Goal: Task Accomplishment & Management: Use online tool/utility

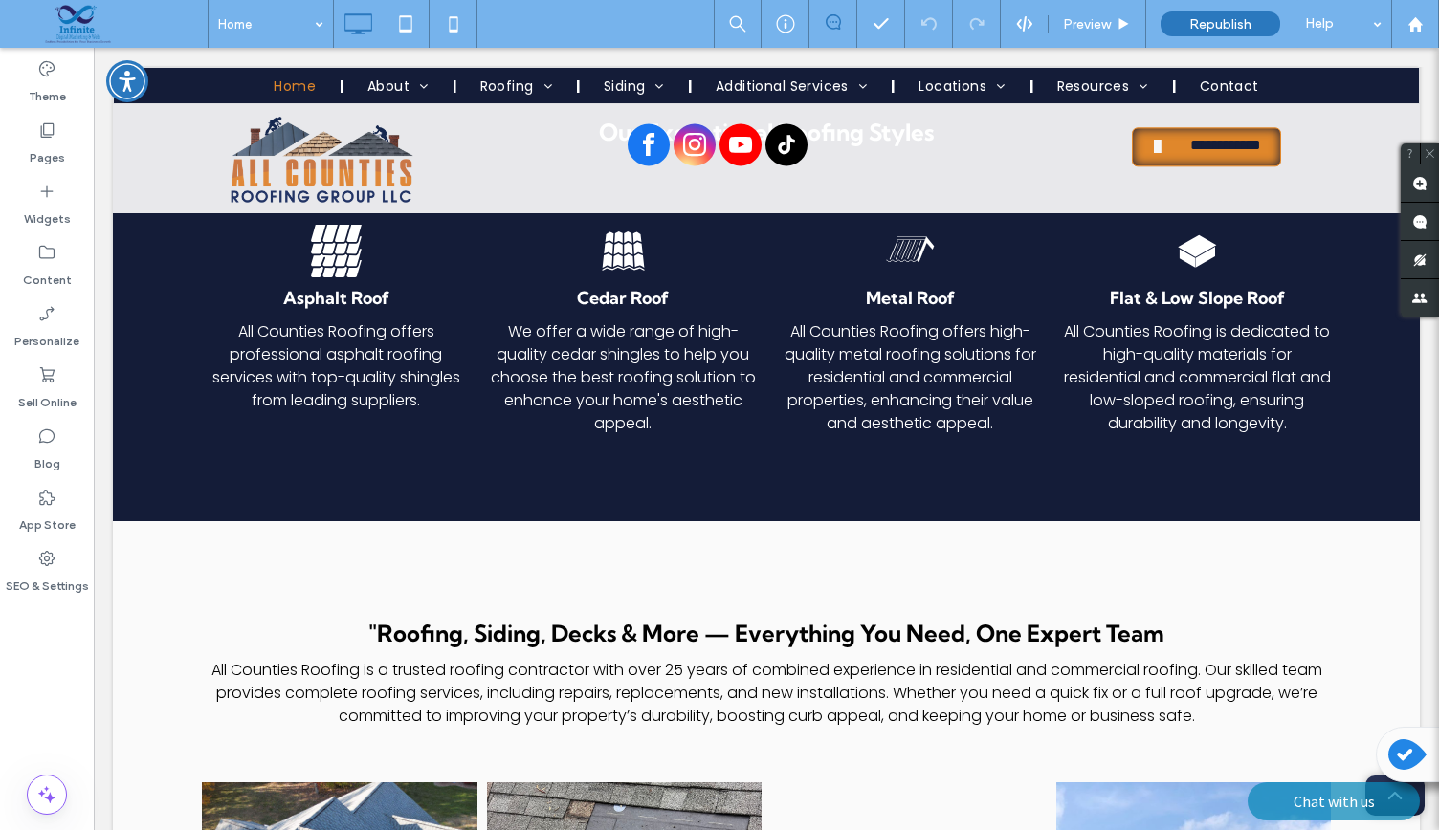
scroll to position [2956, 0]
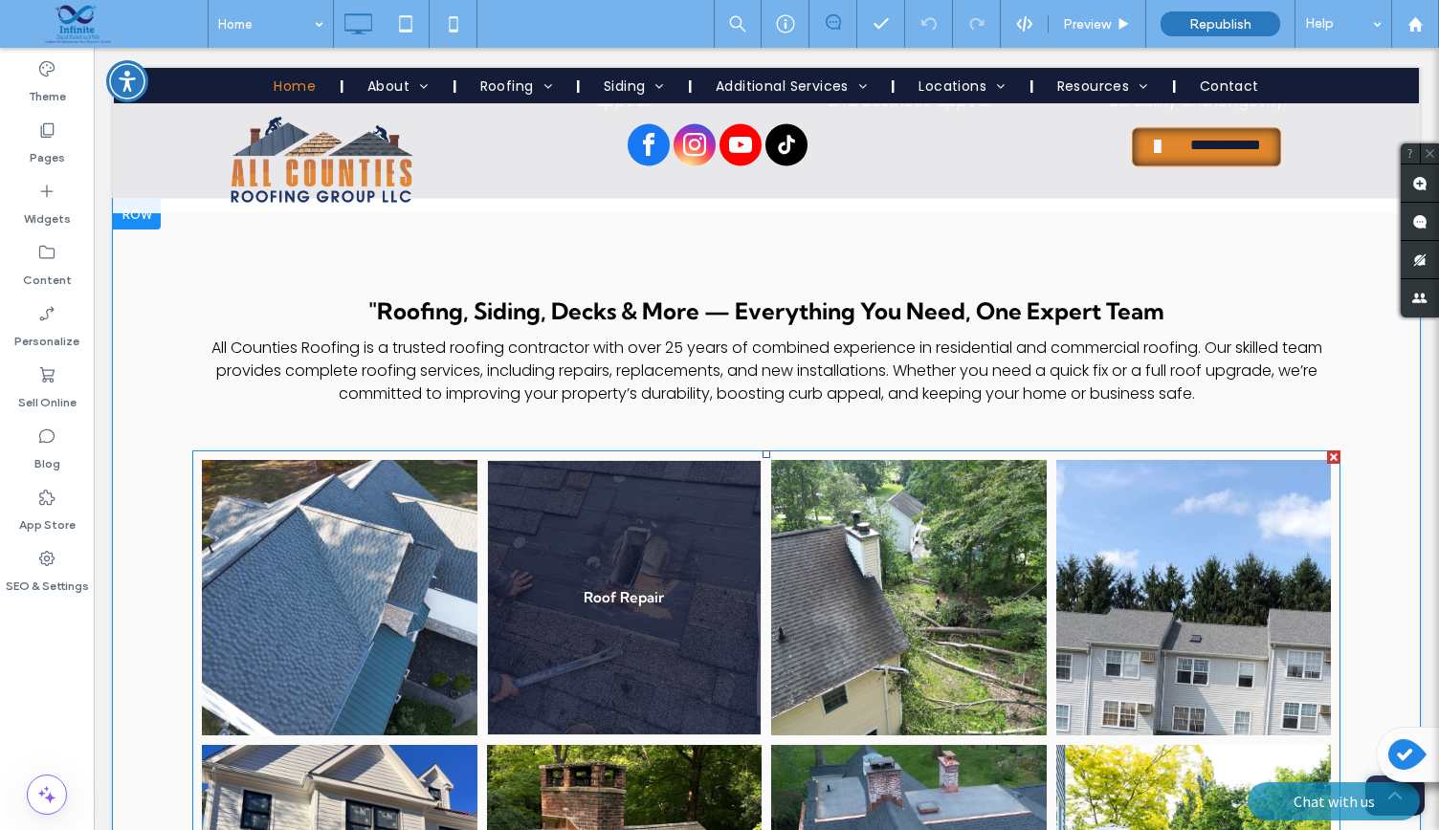
click at [587, 547] on link at bounding box center [624, 598] width 292 height 292
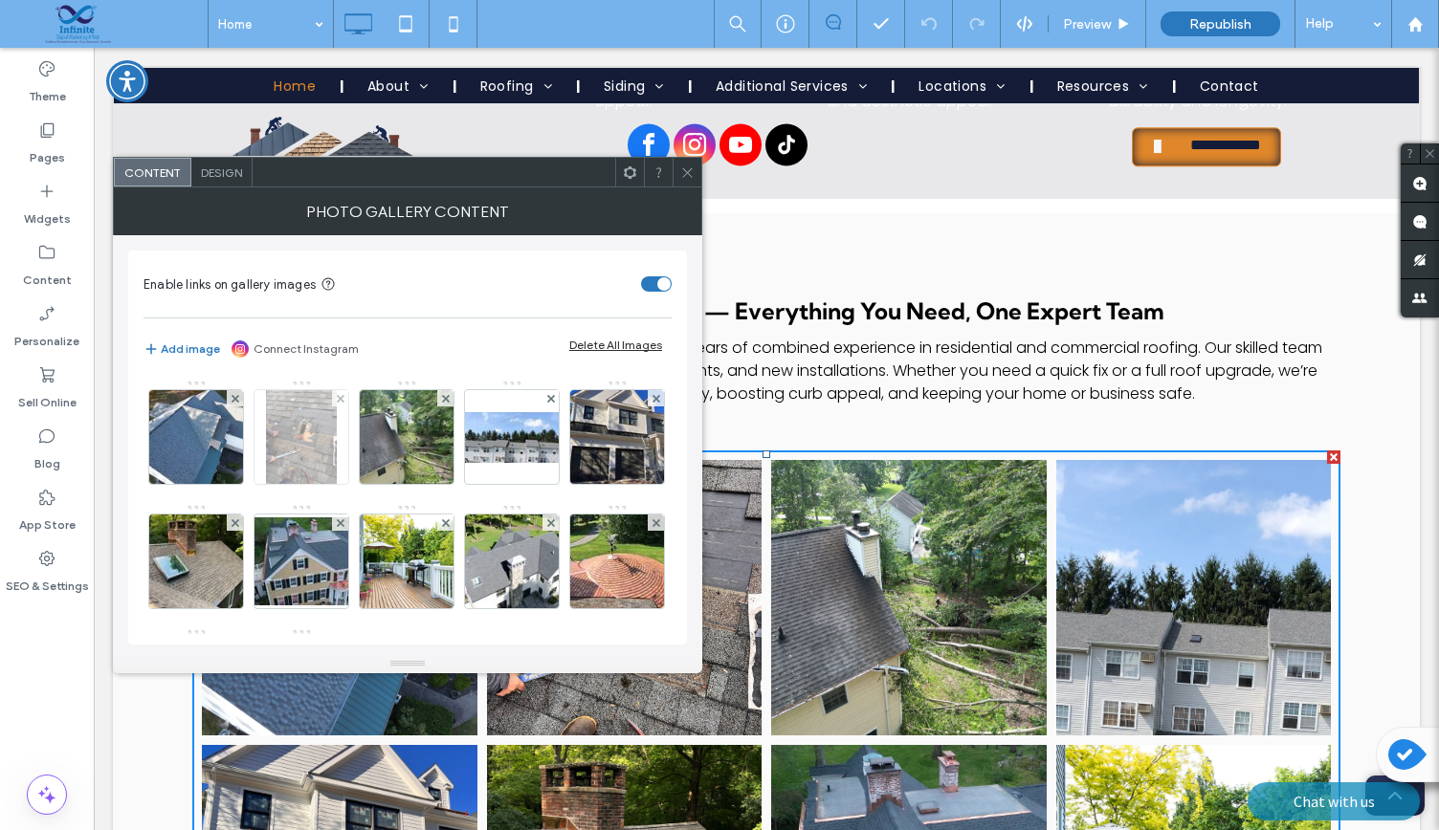
click at [321, 441] on img at bounding box center [301, 437] width 71 height 94
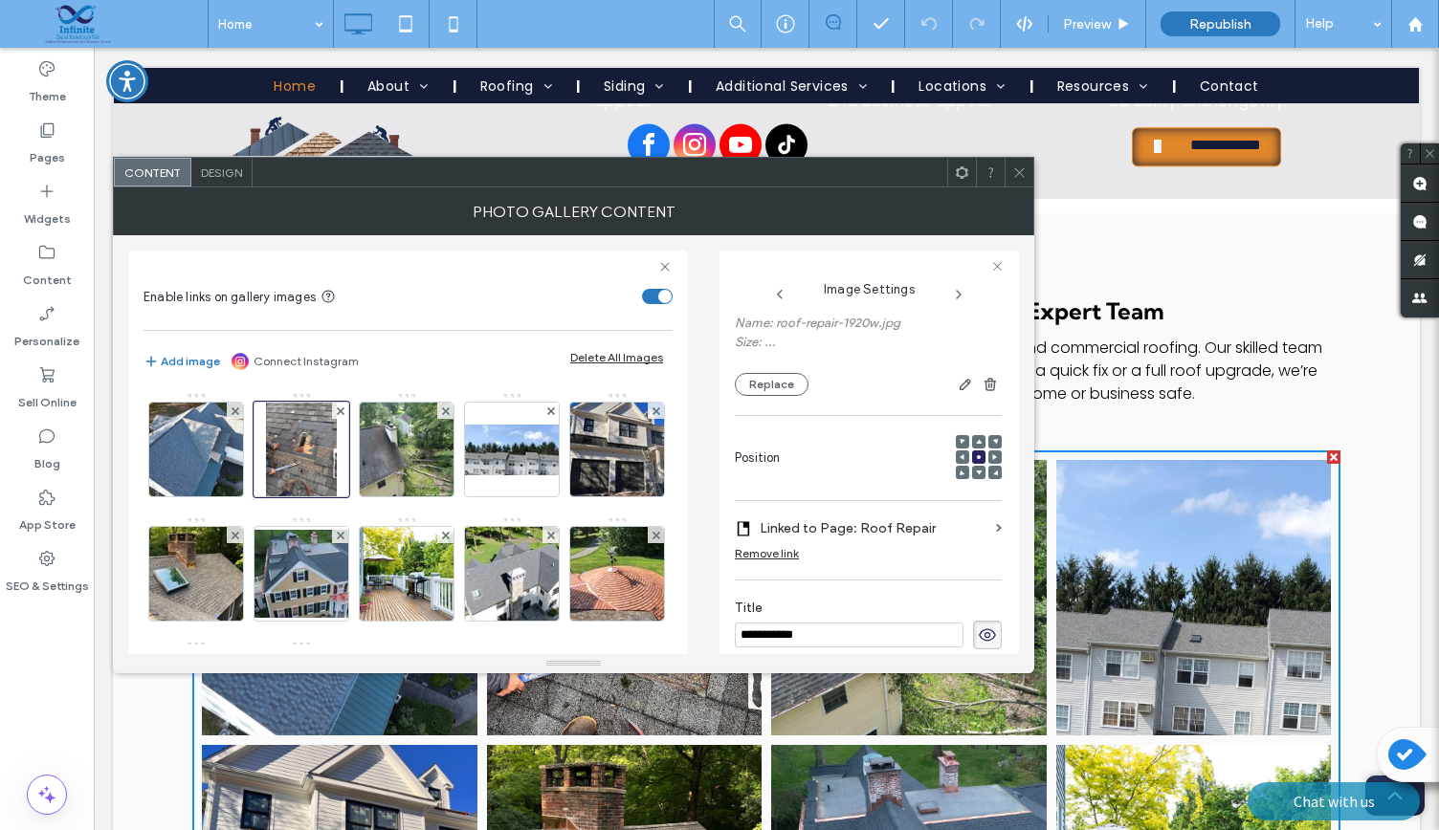
scroll to position [0, 0]
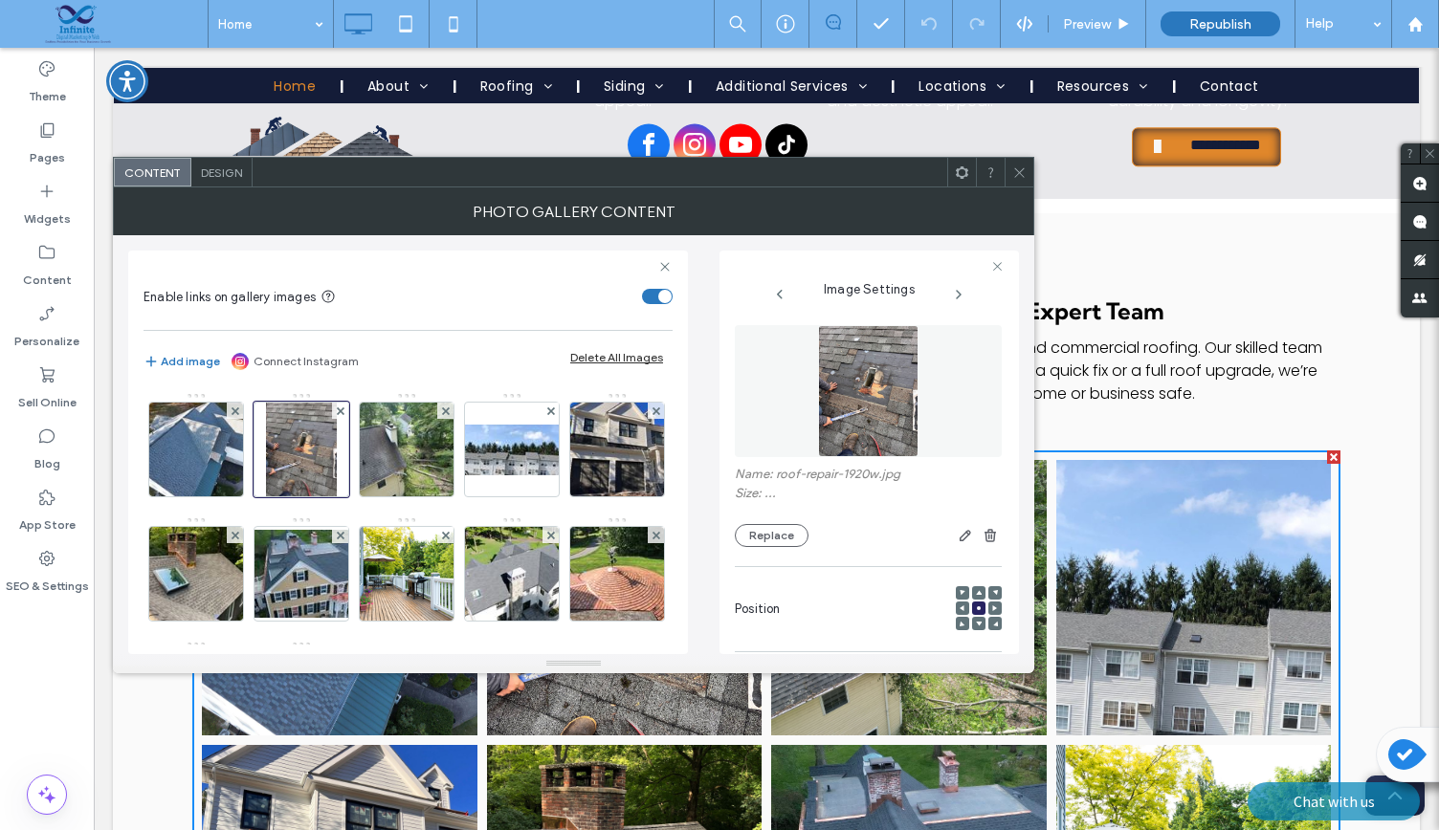
click at [1012, 172] on icon at bounding box center [1019, 173] width 14 height 14
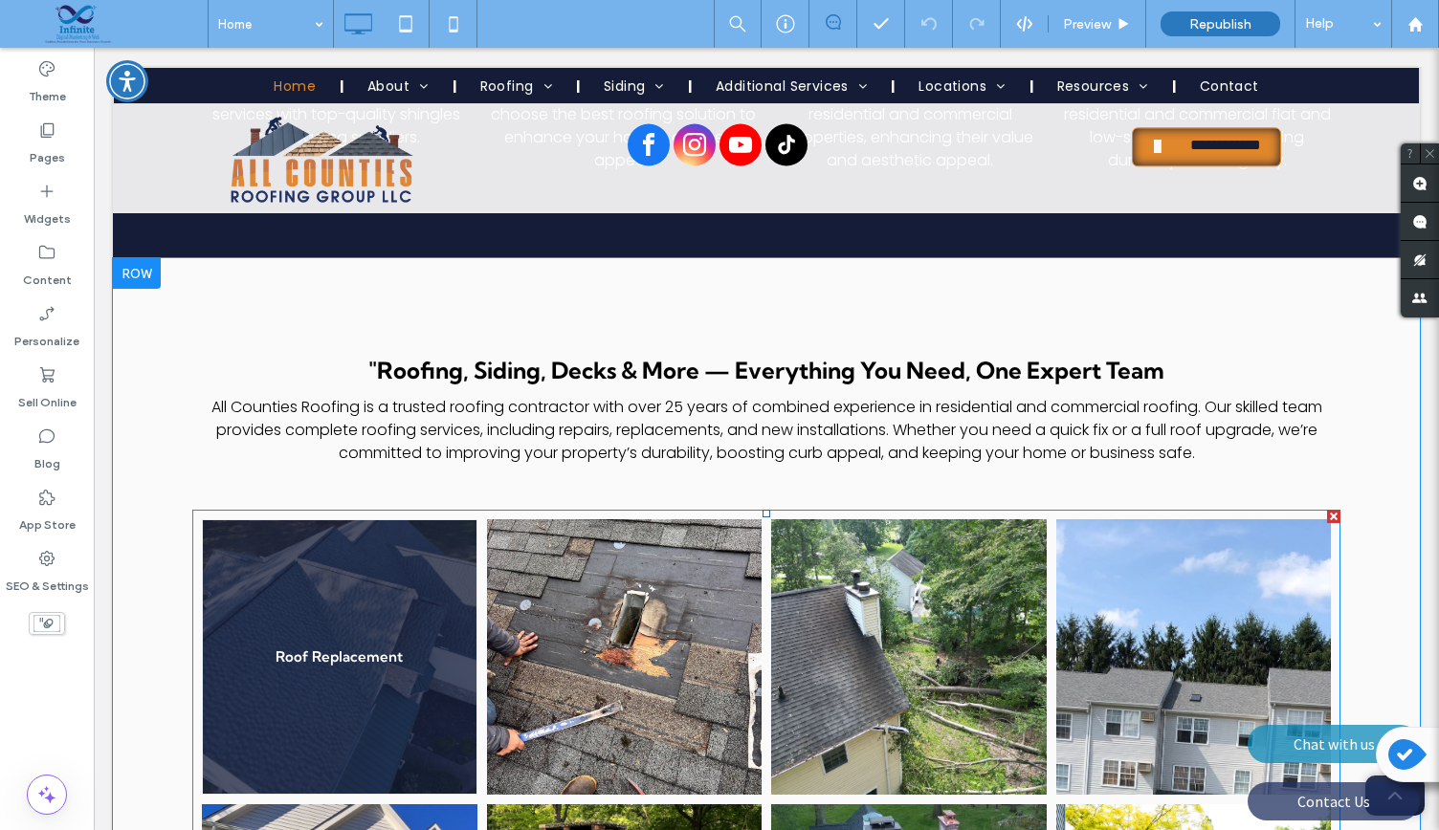
click at [590, 574] on link at bounding box center [625, 658] width 276 height 276
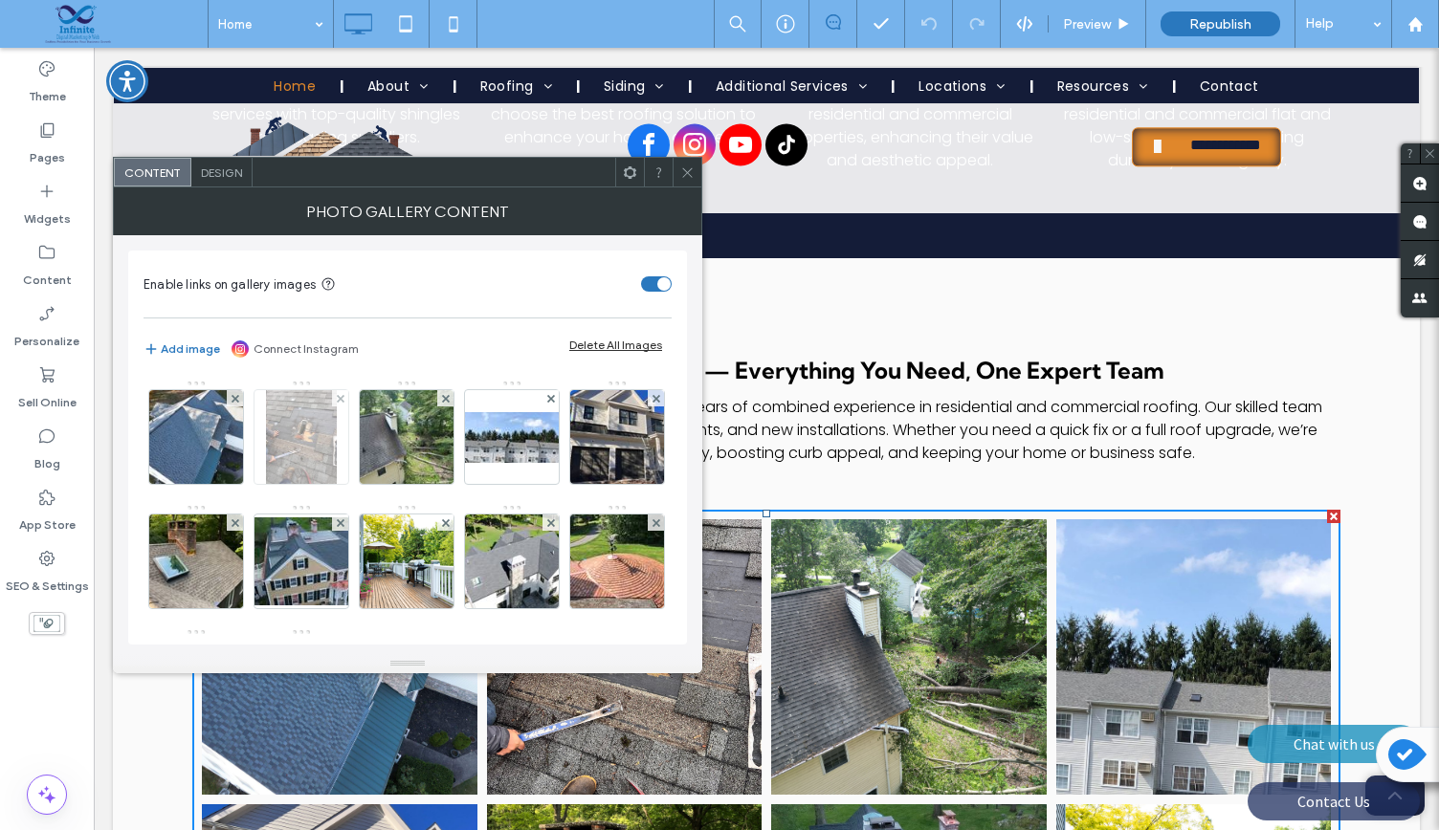
click at [285, 433] on img at bounding box center [301, 437] width 71 height 94
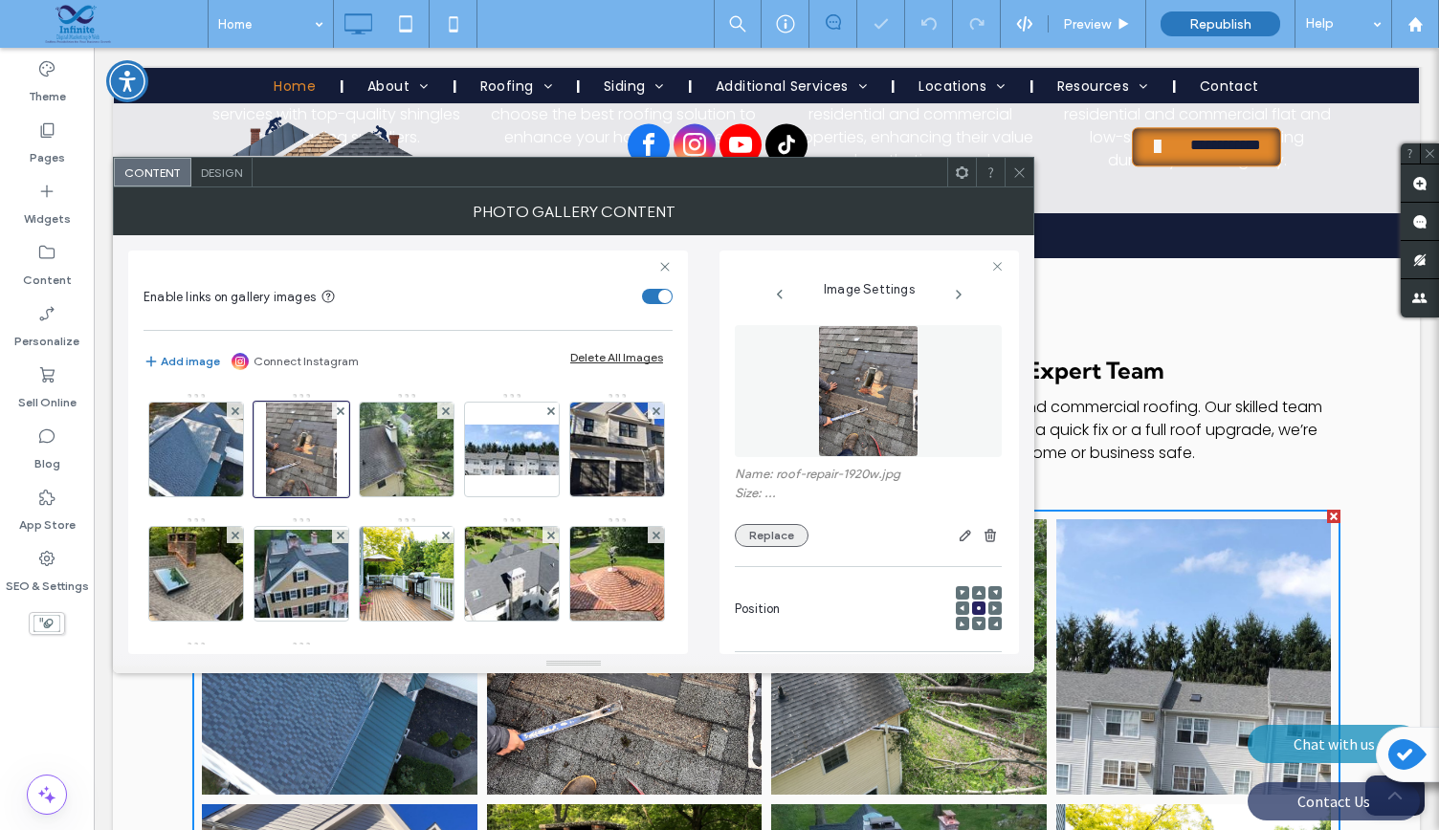
click at [773, 542] on button "Replace" at bounding box center [772, 535] width 74 height 23
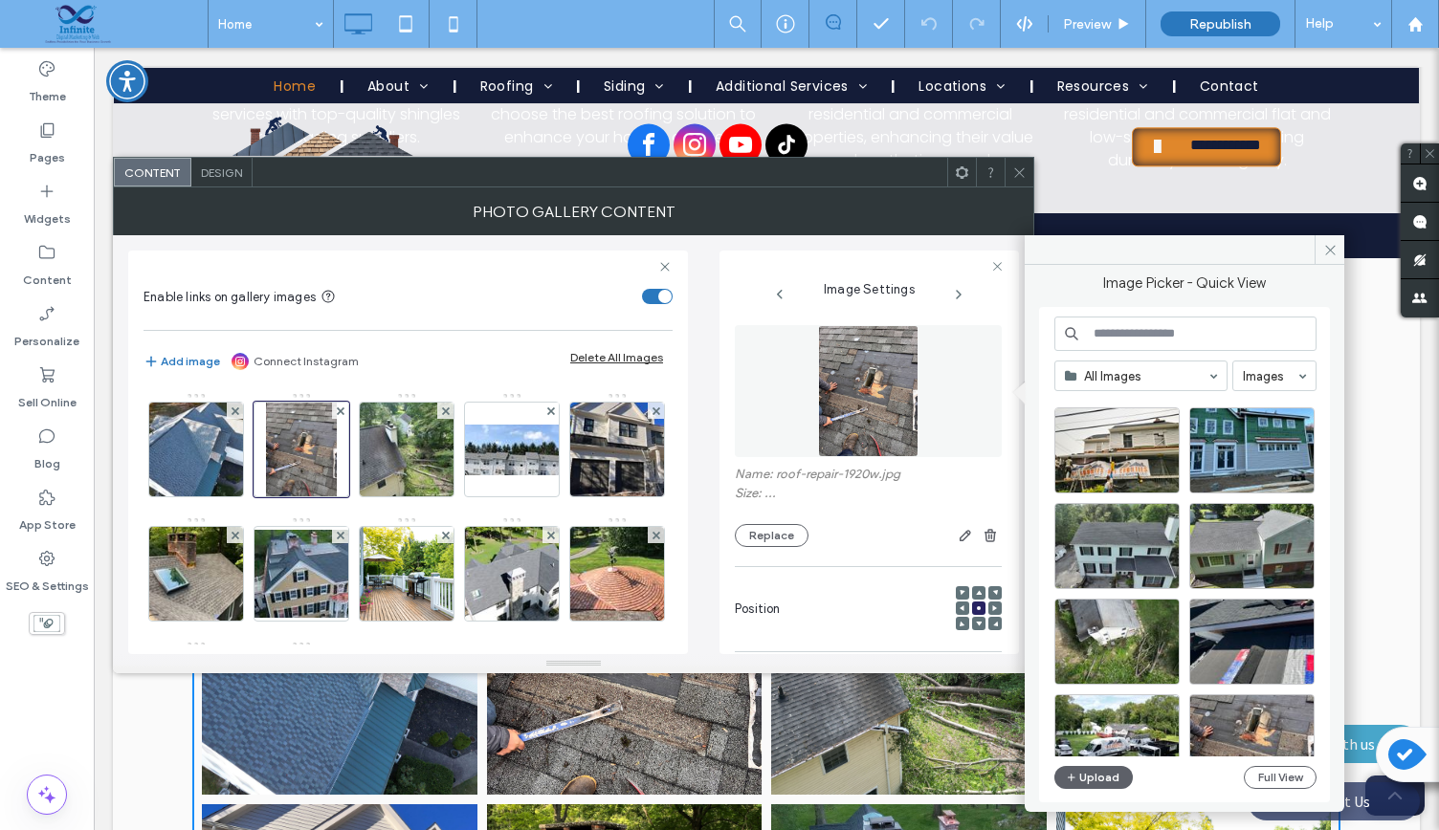
scroll to position [2396, 0]
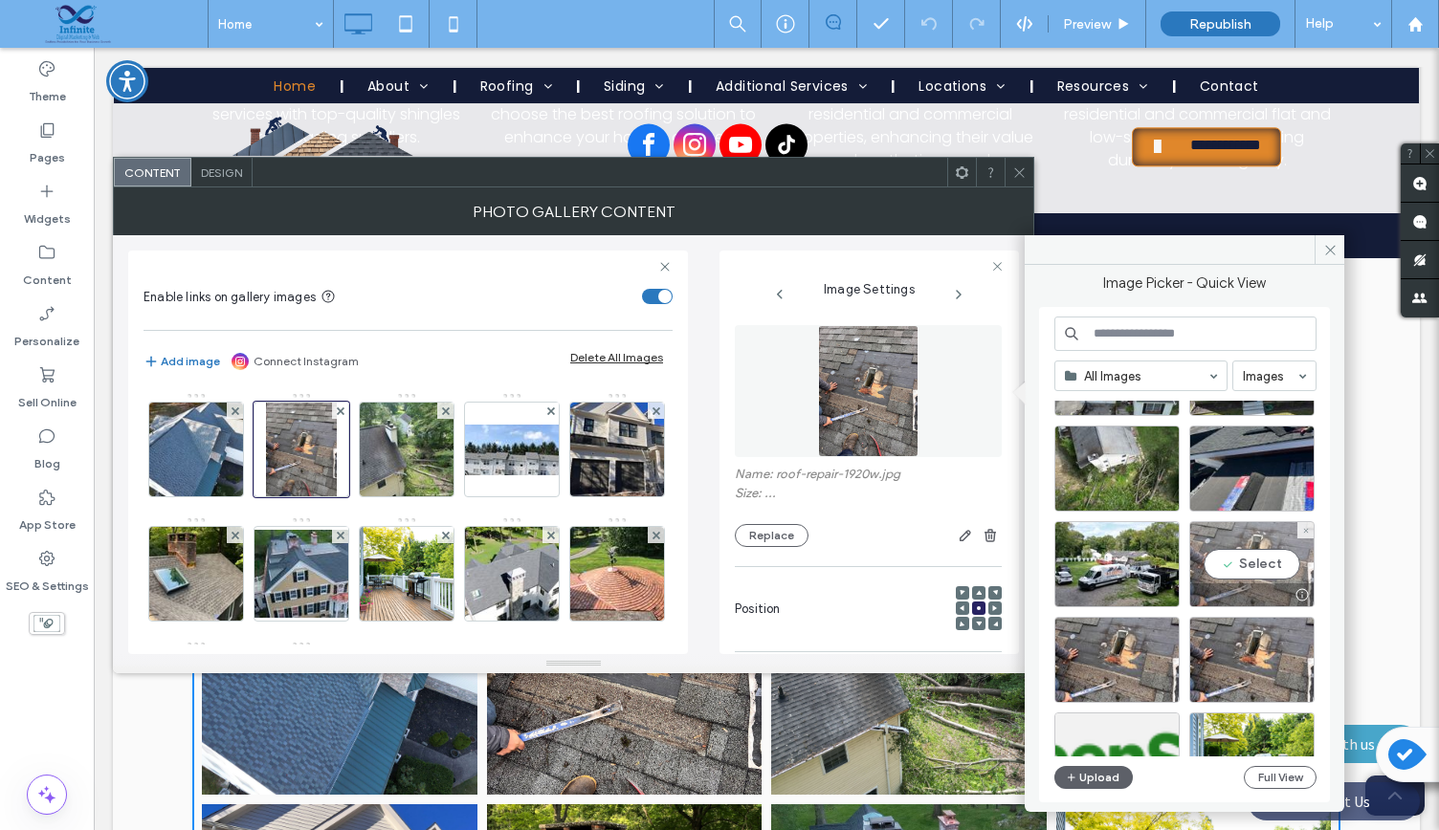
click at [1254, 577] on div "Select" at bounding box center [1251, 564] width 125 height 86
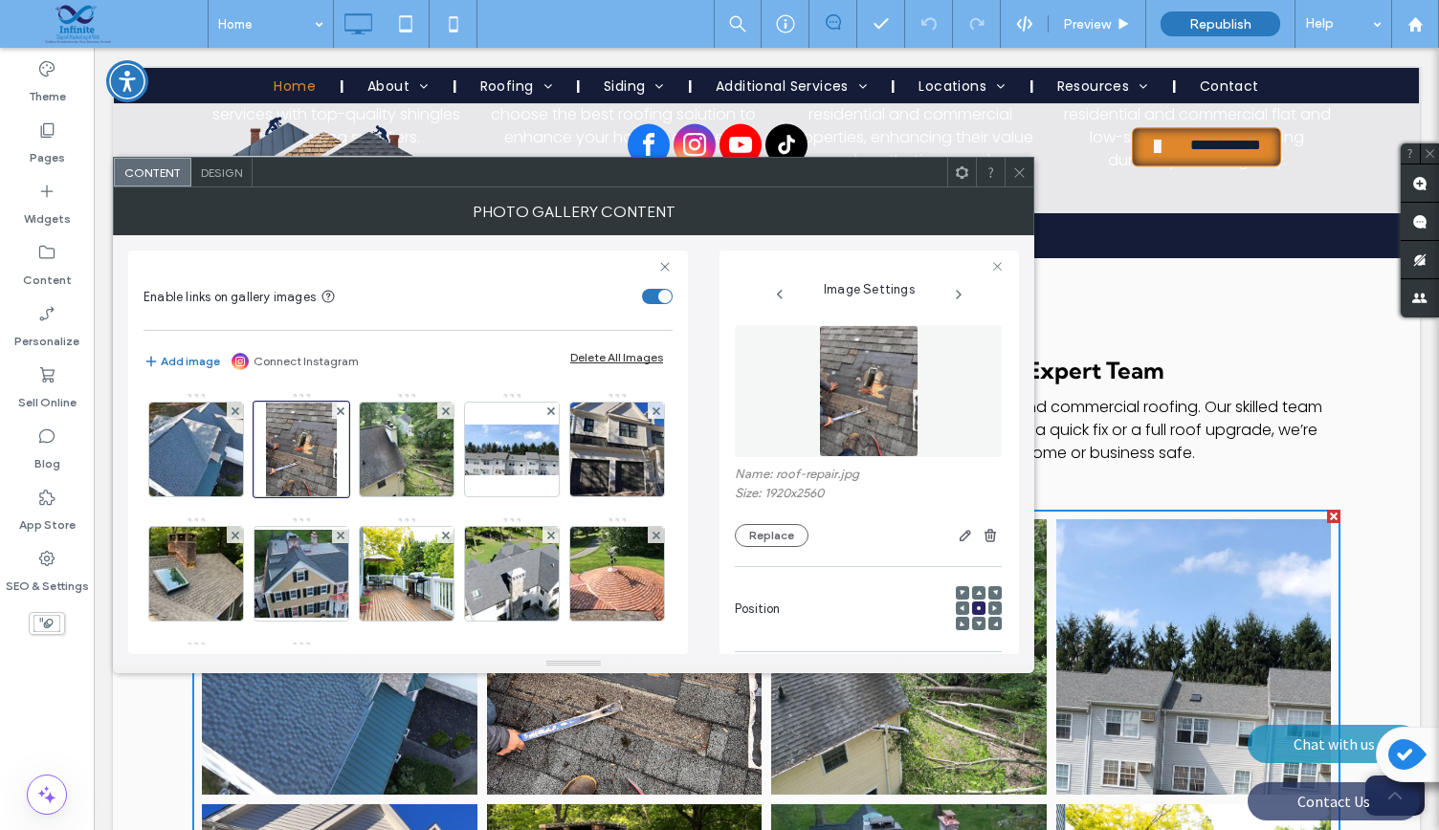
click at [1014, 174] on icon at bounding box center [1019, 173] width 14 height 14
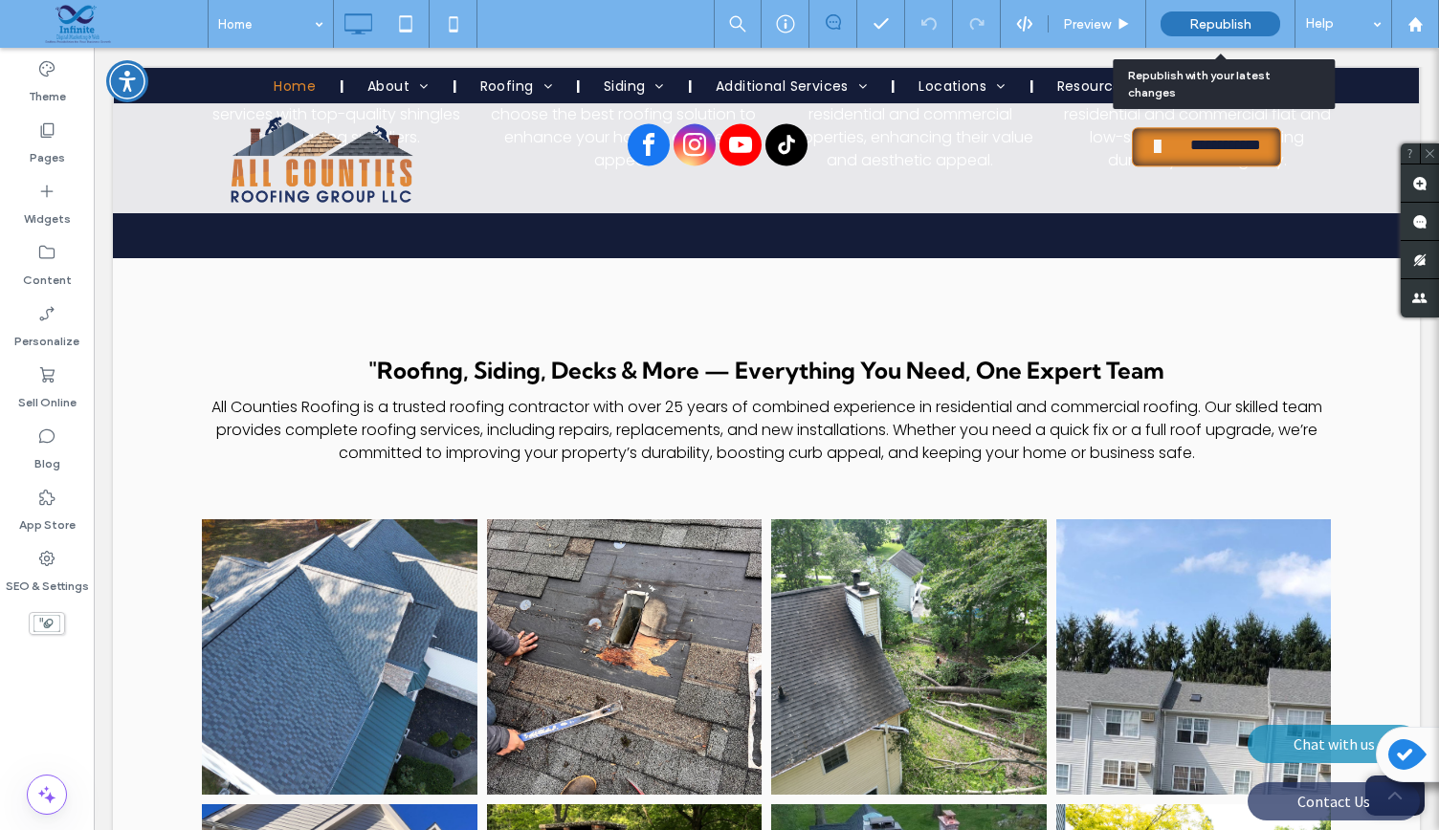
click at [1180, 34] on div "Republish" at bounding box center [1221, 23] width 120 height 25
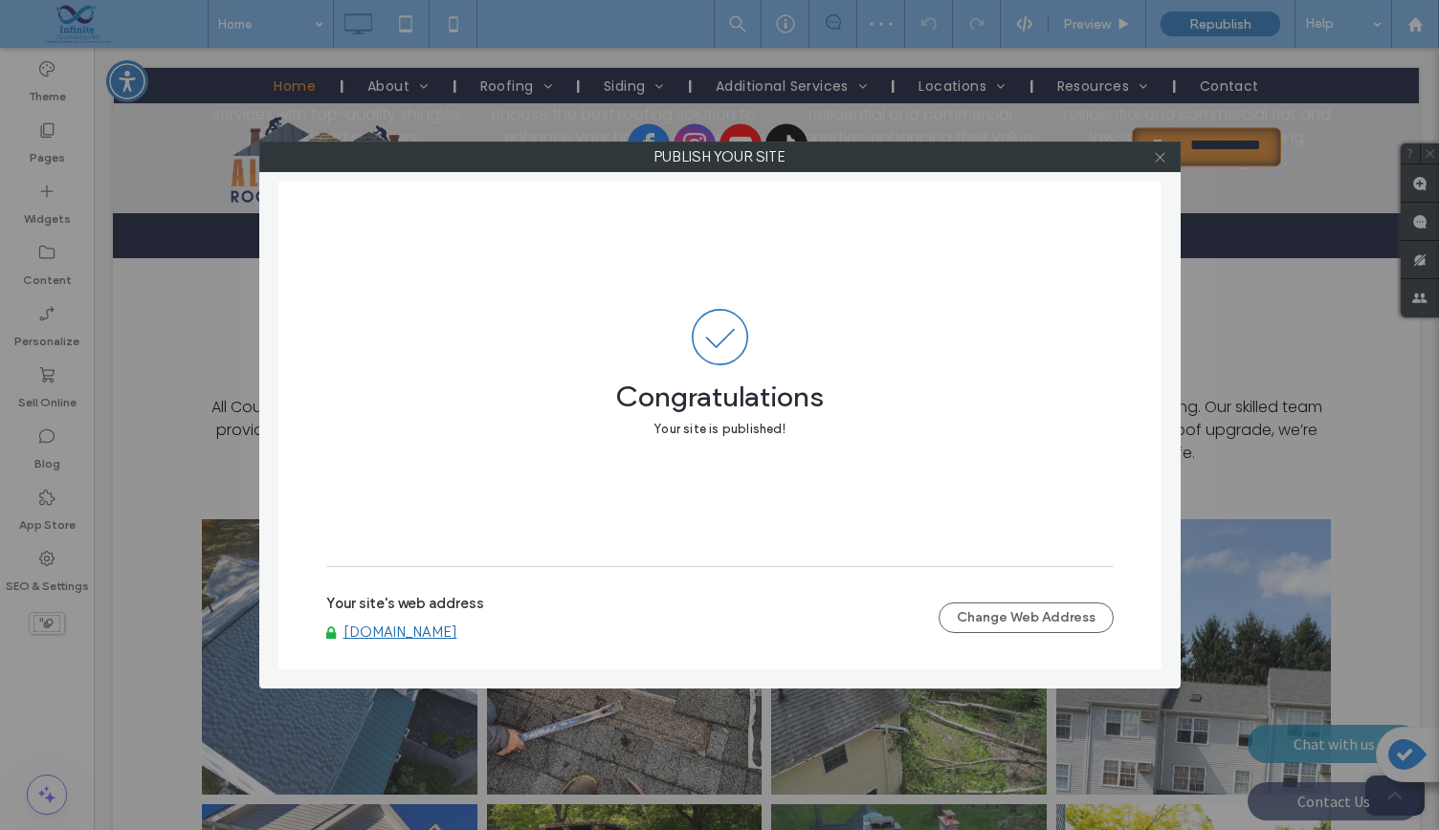
click at [1154, 162] on icon at bounding box center [1160, 157] width 14 height 14
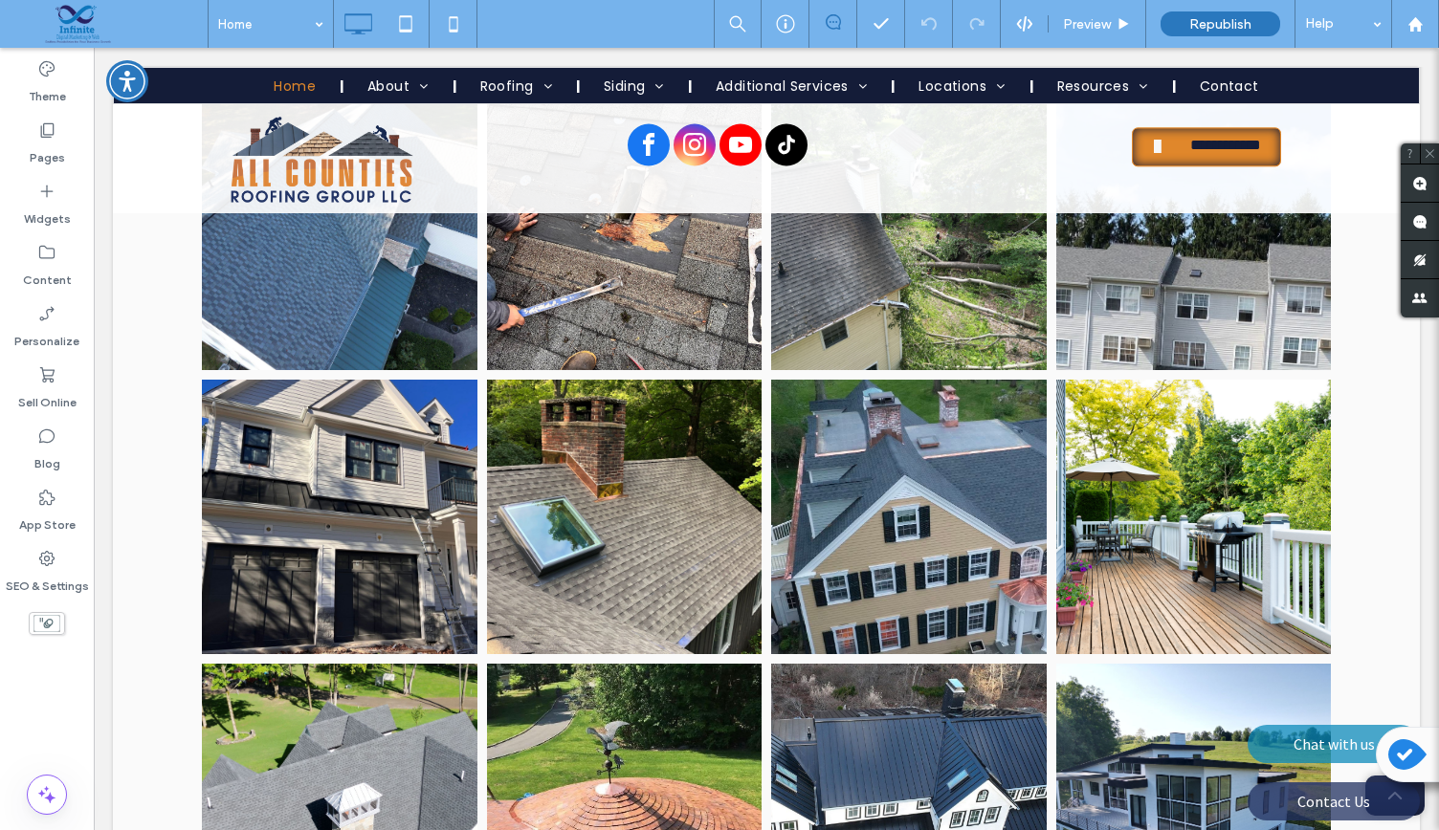
scroll to position [3381, 0]
